Goal: Find specific page/section: Find specific page/section

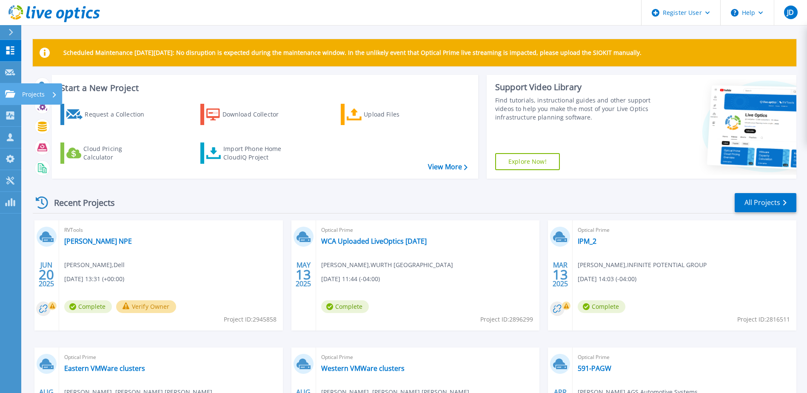
click at [11, 94] on icon at bounding box center [10, 93] width 10 height 7
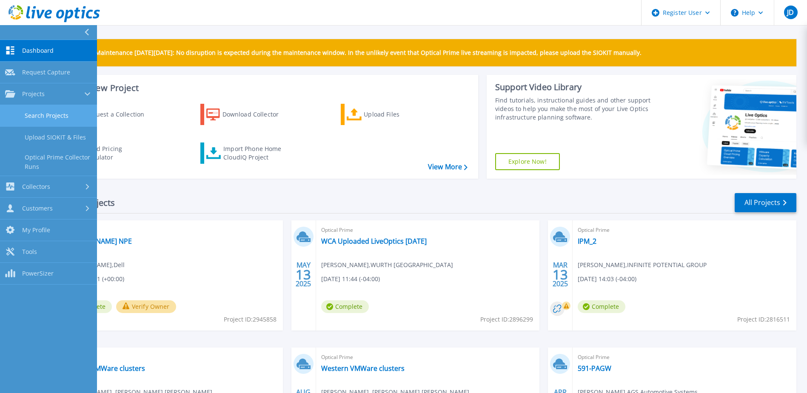
click at [66, 116] on link "Search Projects" at bounding box center [48, 116] width 97 height 22
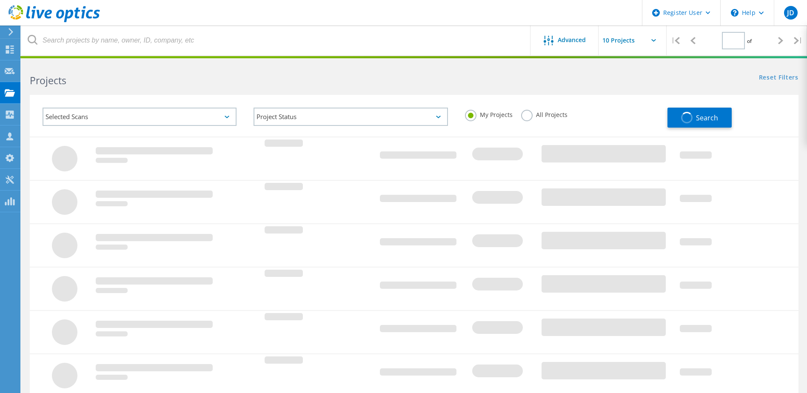
type input "1"
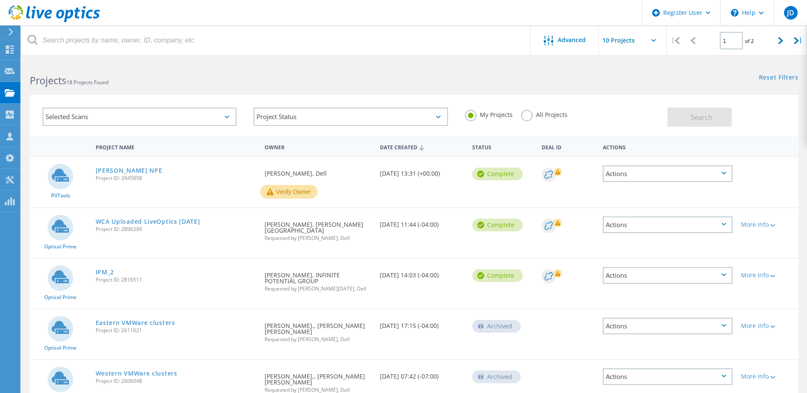
click at [656, 37] on input "text" at bounding box center [640, 41] width 85 height 30
click at [646, 104] on div "Show 40 Projects" at bounding box center [641, 105] width 84 height 14
type input "Show 40 Projects"
click at [572, 40] on span "Advanced" at bounding box center [572, 40] width 28 height 6
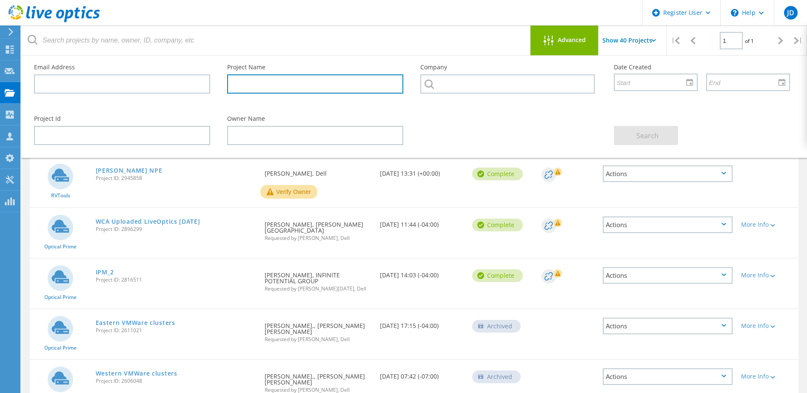
click at [316, 80] on input "text" at bounding box center [315, 83] width 176 height 19
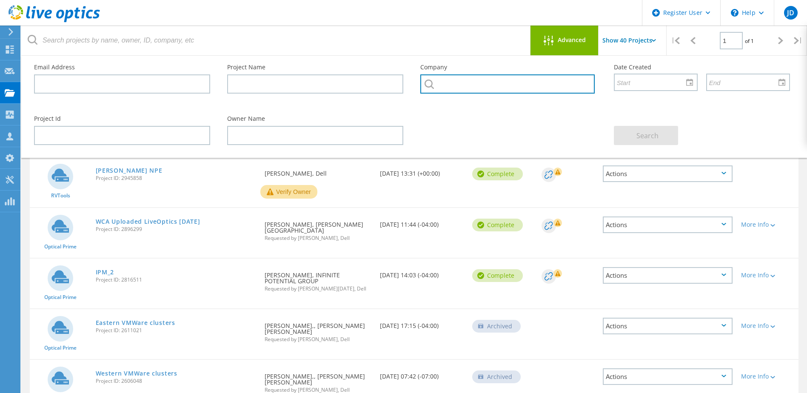
click at [477, 80] on input "text" at bounding box center [507, 83] width 174 height 19
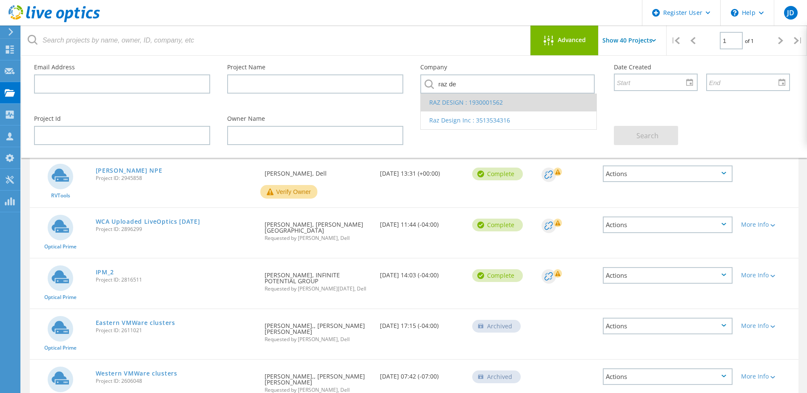
click at [495, 100] on li "RAZ DESIGN : 1930001562" at bounding box center [508, 103] width 175 height 18
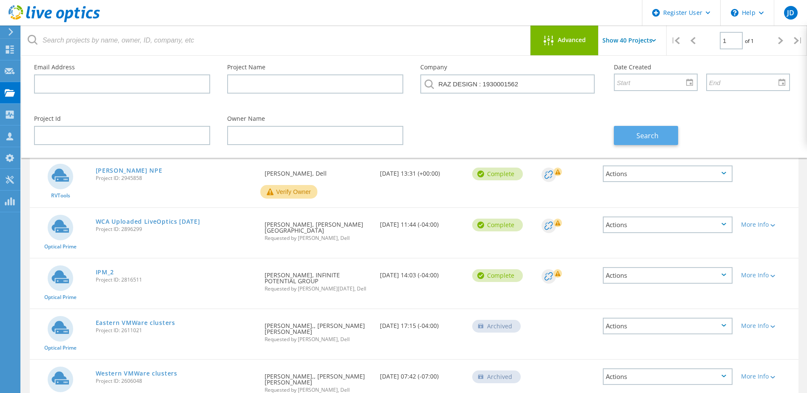
click at [664, 140] on button "Search" at bounding box center [646, 135] width 64 height 19
click at [663, 36] on input "Show 40 Projects" at bounding box center [640, 41] width 85 height 30
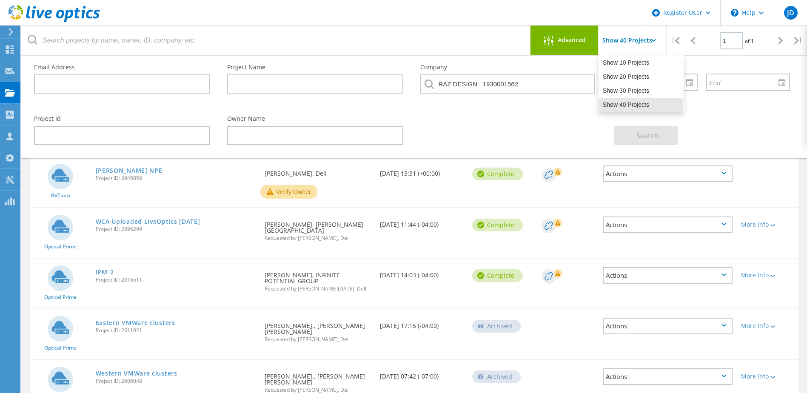
click at [662, 36] on input "Show 40 Projects" at bounding box center [640, 41] width 85 height 30
click at [561, 42] on span "Advanced" at bounding box center [572, 40] width 28 height 6
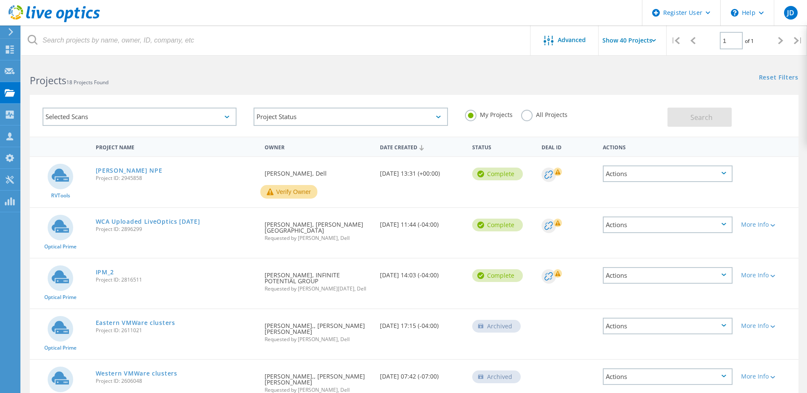
click at [531, 115] on label "All Projects" at bounding box center [544, 114] width 46 height 8
click at [0, 0] on input "All Projects" at bounding box center [0, 0] width 0 height 0
click at [703, 118] on span "Search" at bounding box center [701, 117] width 22 height 9
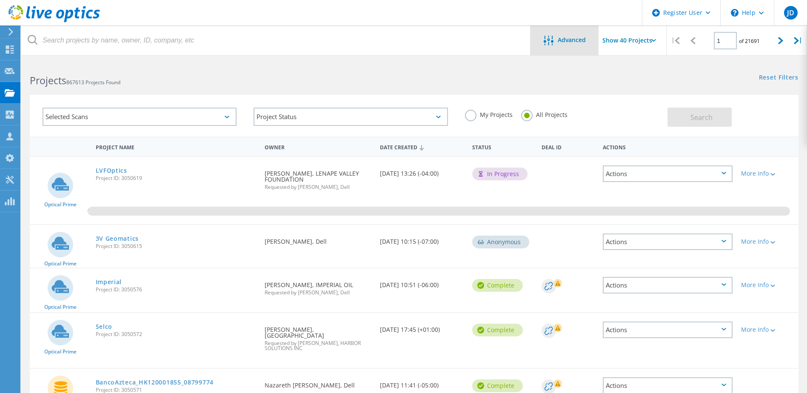
click at [532, 46] on div "Advanced" at bounding box center [564, 41] width 68 height 11
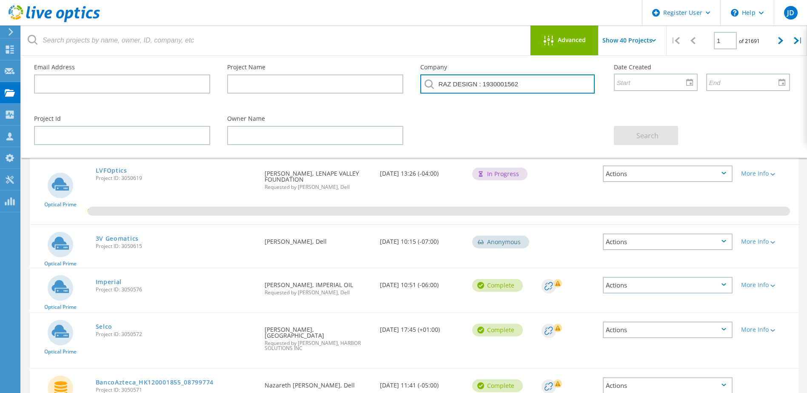
drag, startPoint x: 549, startPoint y: 79, endPoint x: 221, endPoint y: 50, distance: 330.1
click at [221, 50] on div "Advanced Show 40 Projects Pull down to refresh... Release to refresh... Refresh…" at bounding box center [414, 92] width 786 height 132
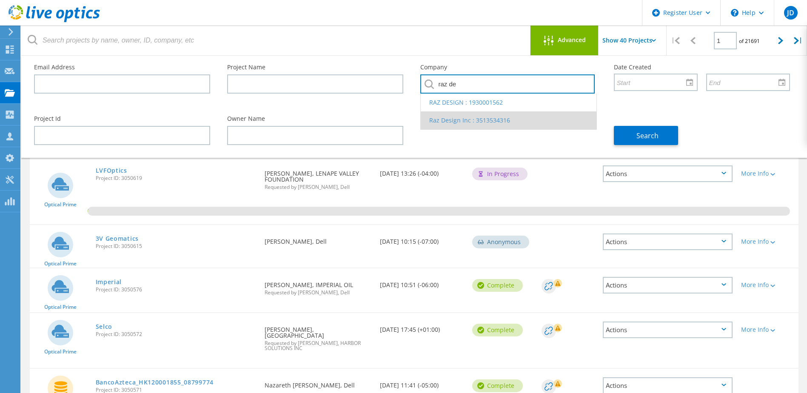
type input "raz de"
click at [495, 119] on li "Raz Design Inc : 3513534316" at bounding box center [508, 120] width 175 height 18
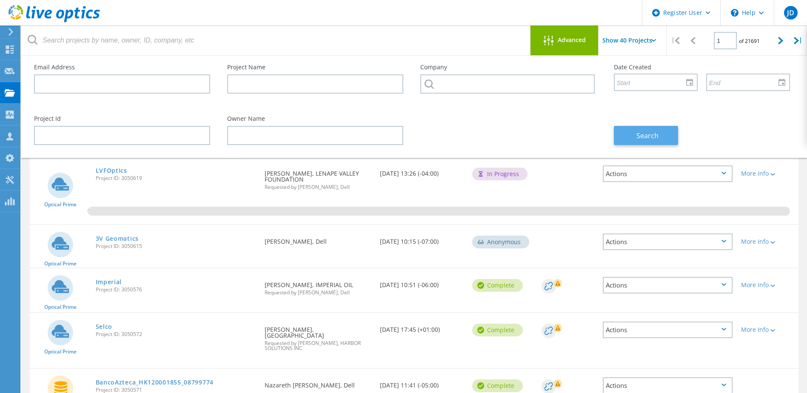
click at [645, 134] on span "Search" at bounding box center [647, 135] width 22 height 9
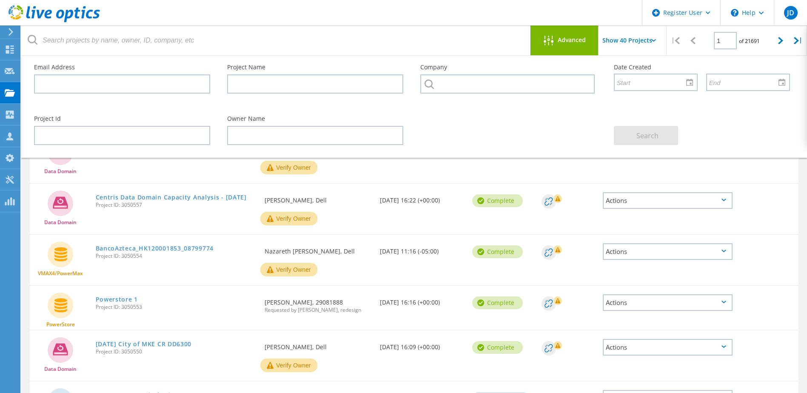
scroll to position [638, 0]
